Goal: Task Accomplishment & Management: Manage account settings

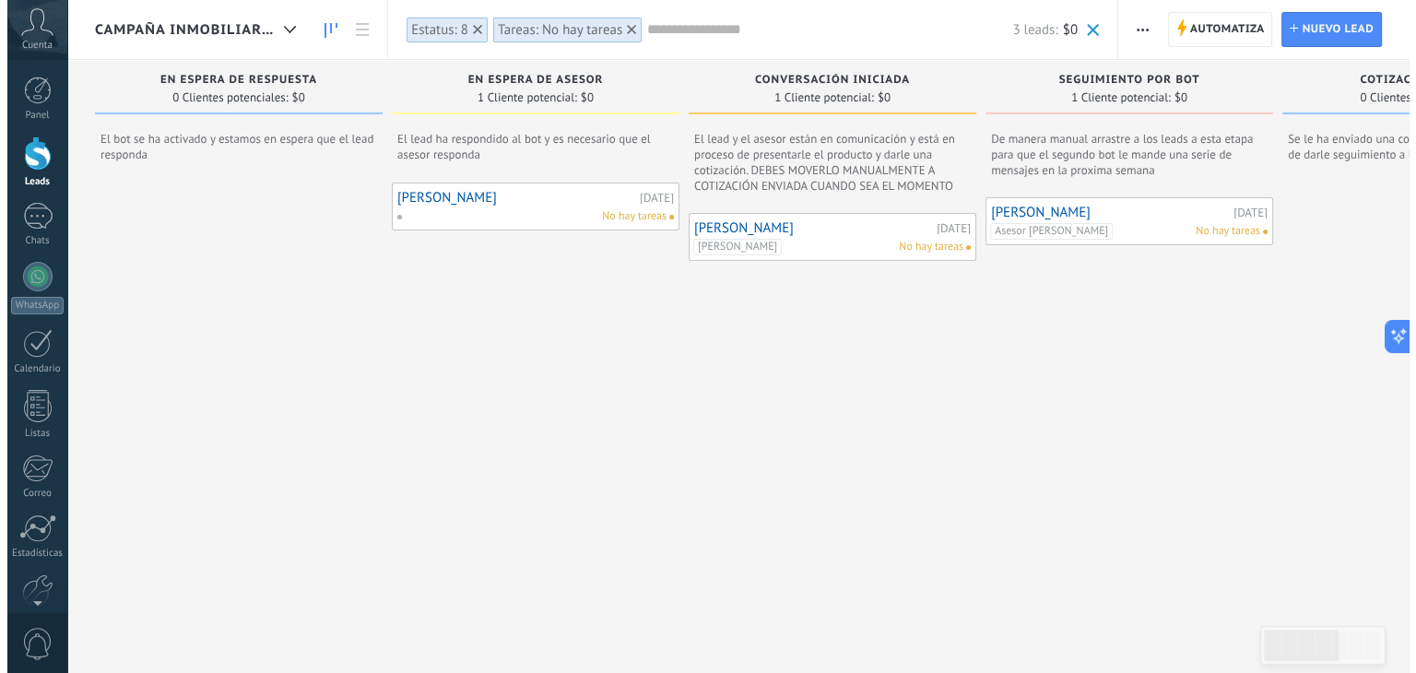
scroll to position [27, 0]
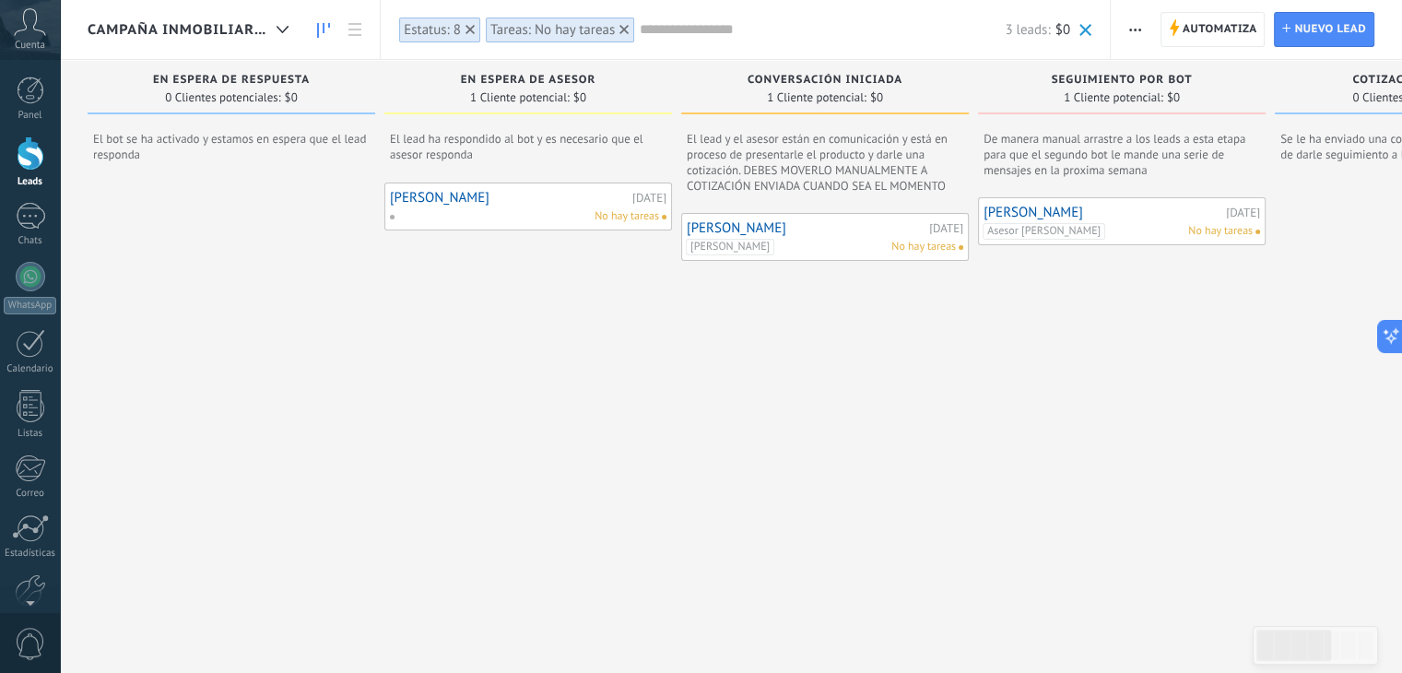
click at [214, 32] on span "CAMPAÑA INMOBILIARIA" at bounding box center [179, 30] width 182 height 18
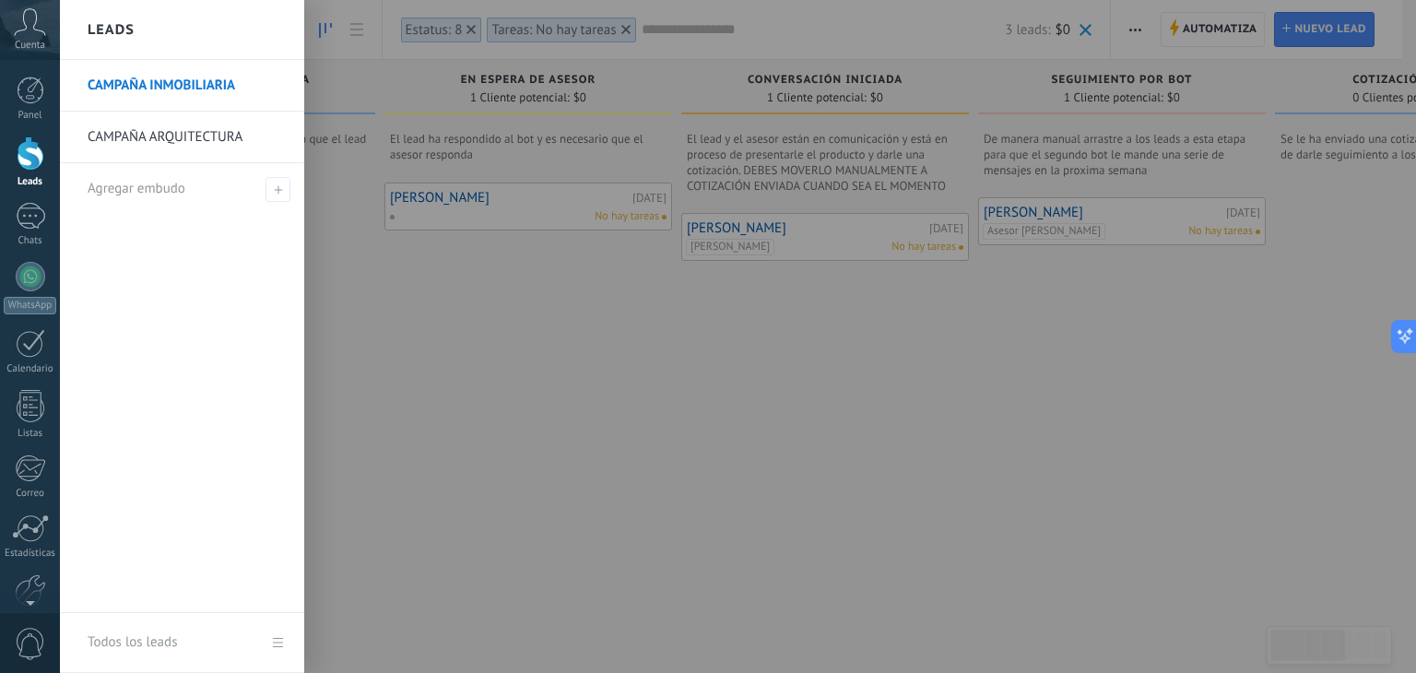
click at [22, 160] on div at bounding box center [31, 153] width 28 height 34
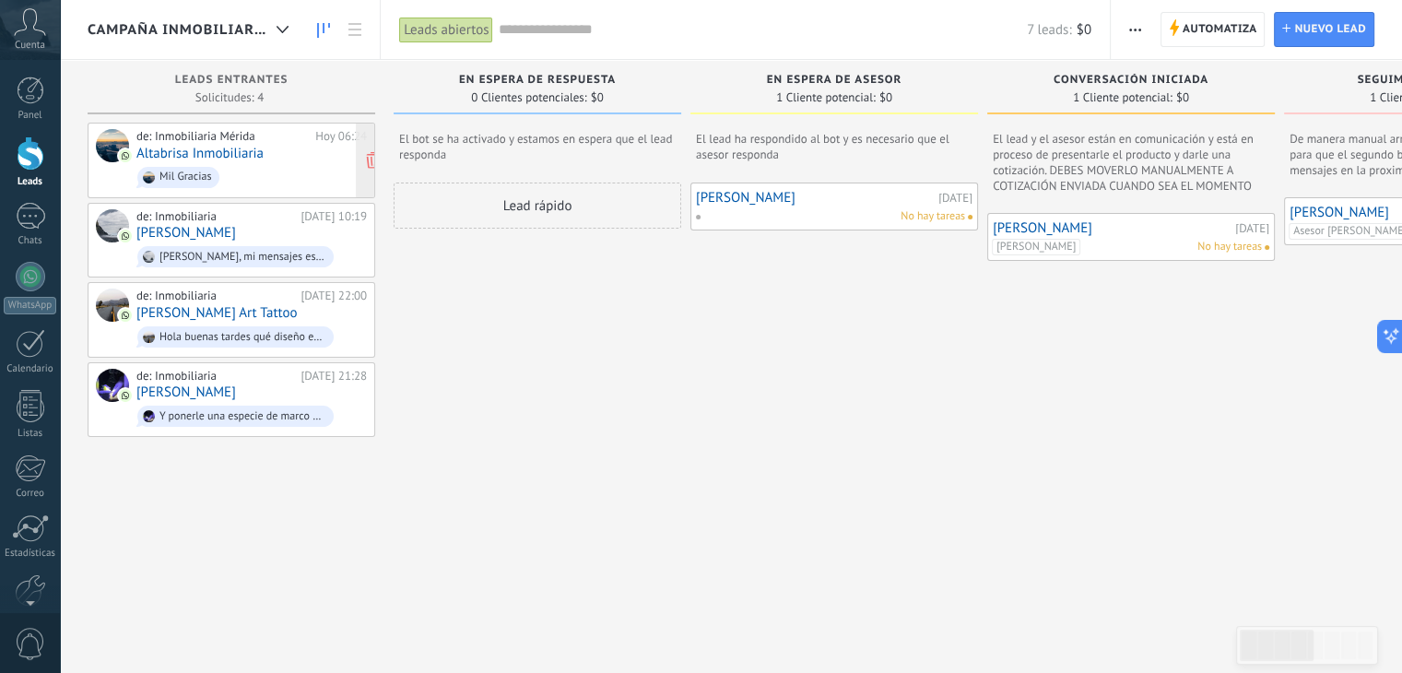
click at [248, 155] on link "Altabrisa Inmobiliaria" at bounding box center [199, 154] width 127 height 16
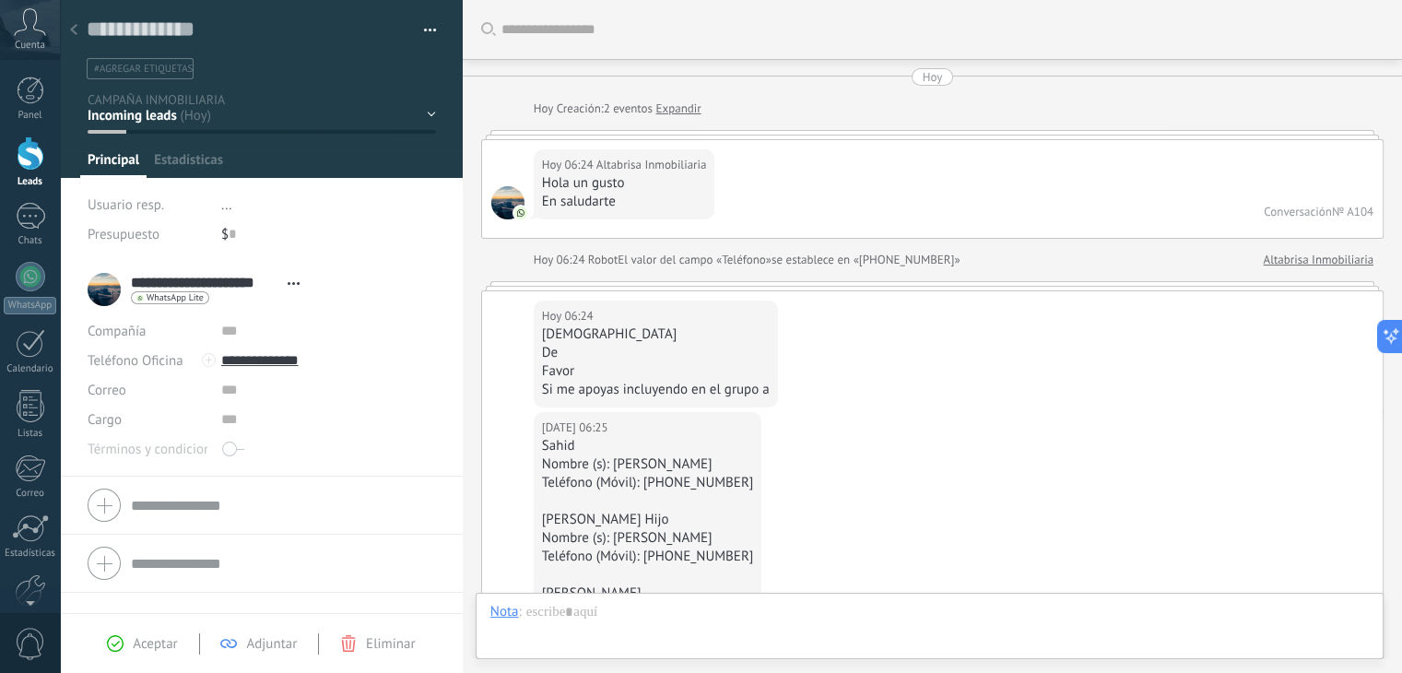
type textarea "**********"
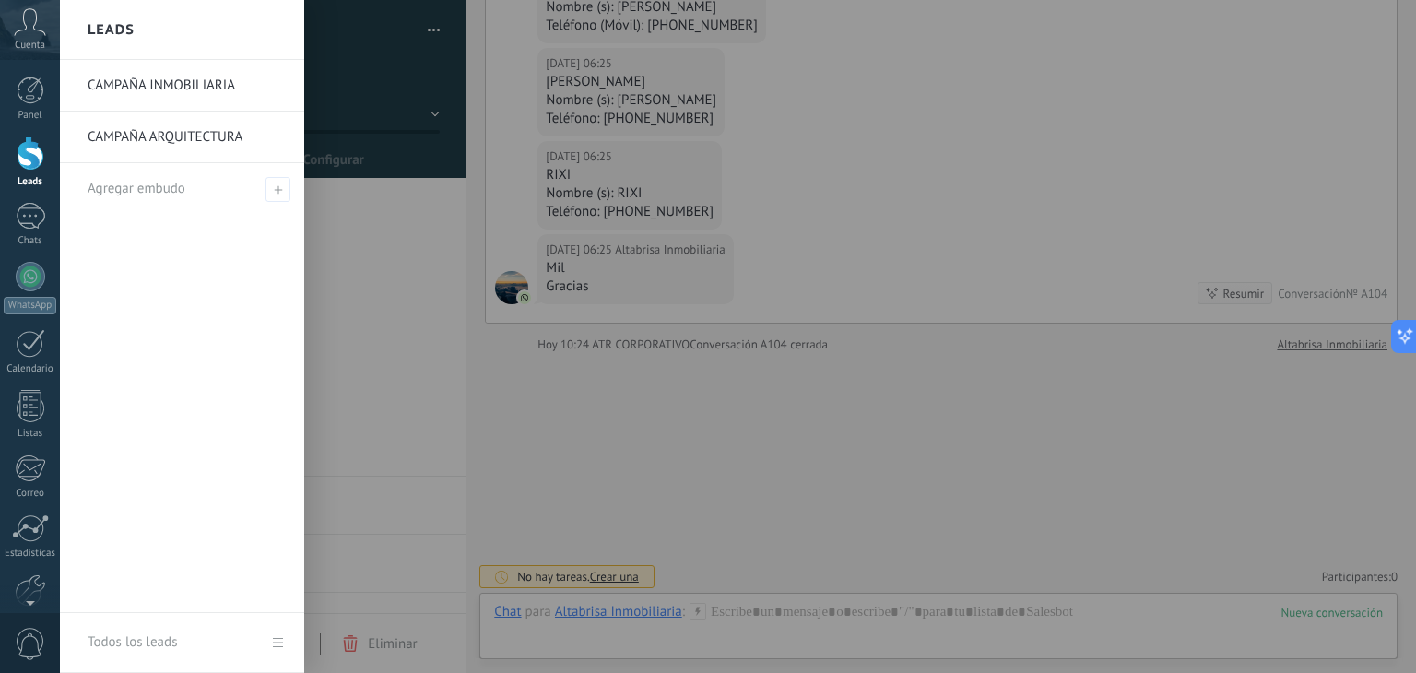
click at [17, 157] on div at bounding box center [31, 153] width 28 height 34
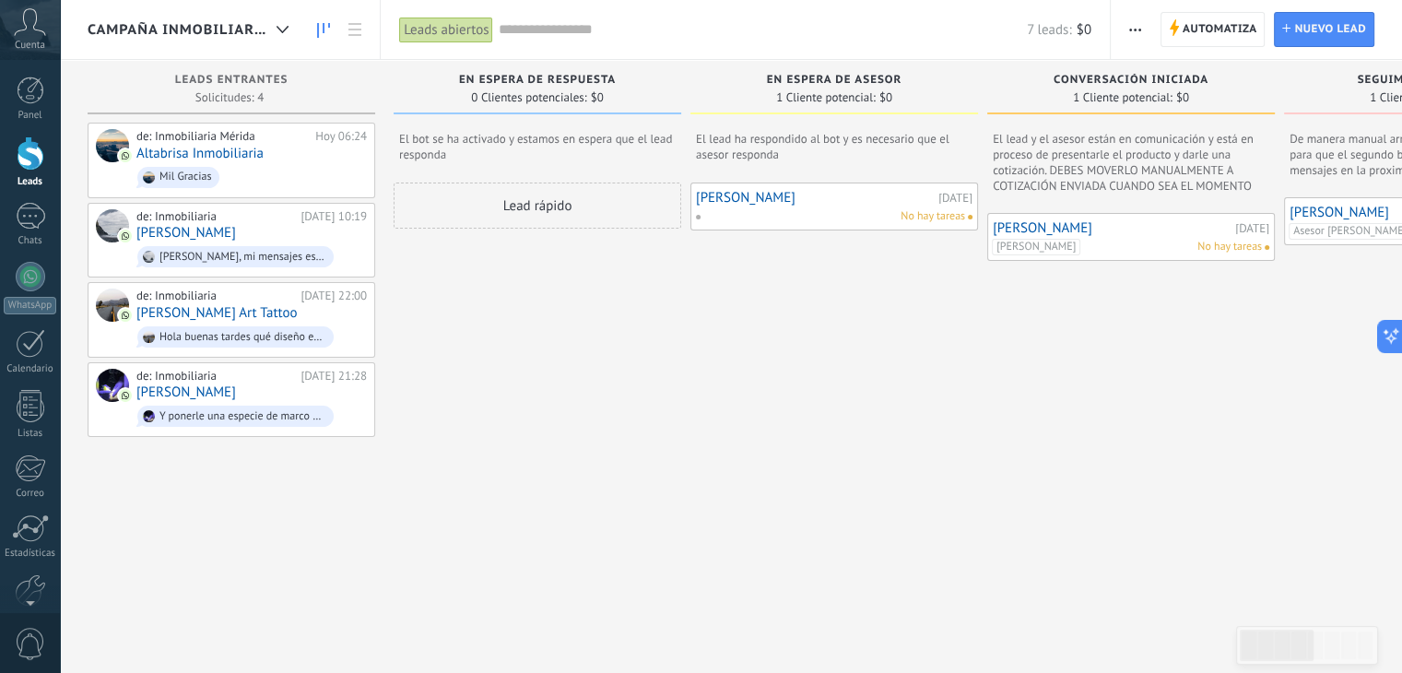
click at [772, 418] on div "[PERSON_NAME] [DATE] No hay tareas" at bounding box center [835, 414] width 288 height 463
click at [789, 407] on div "[PERSON_NAME] [DATE] No hay tareas" at bounding box center [835, 414] width 288 height 463
